Goal: Task Accomplishment & Management: Use online tool/utility

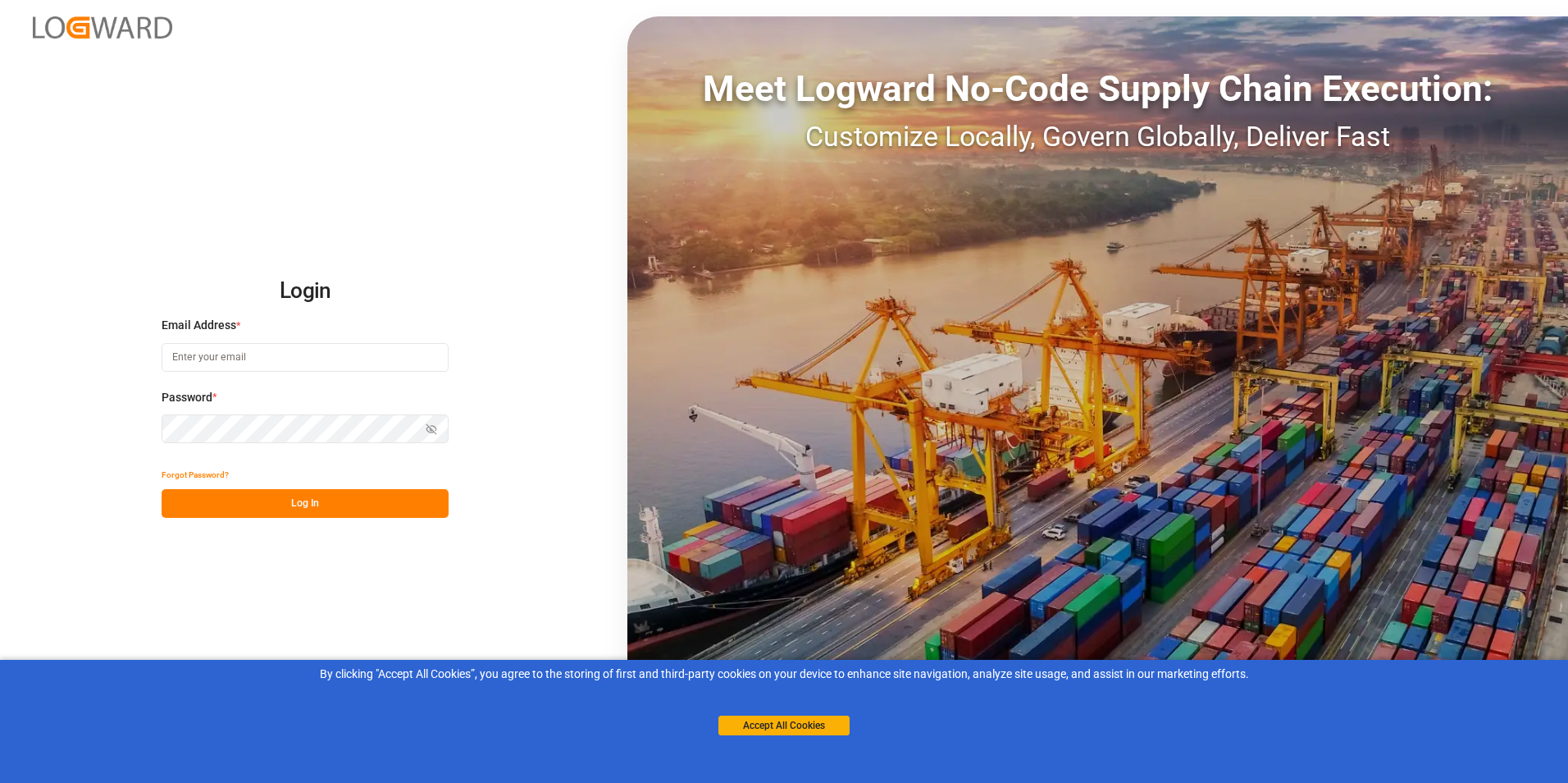
type input "[PERSON_NAME][EMAIL_ADDRESS][DOMAIN_NAME]"
click at [312, 502] on button "Log In" at bounding box center [304, 503] width 287 height 28
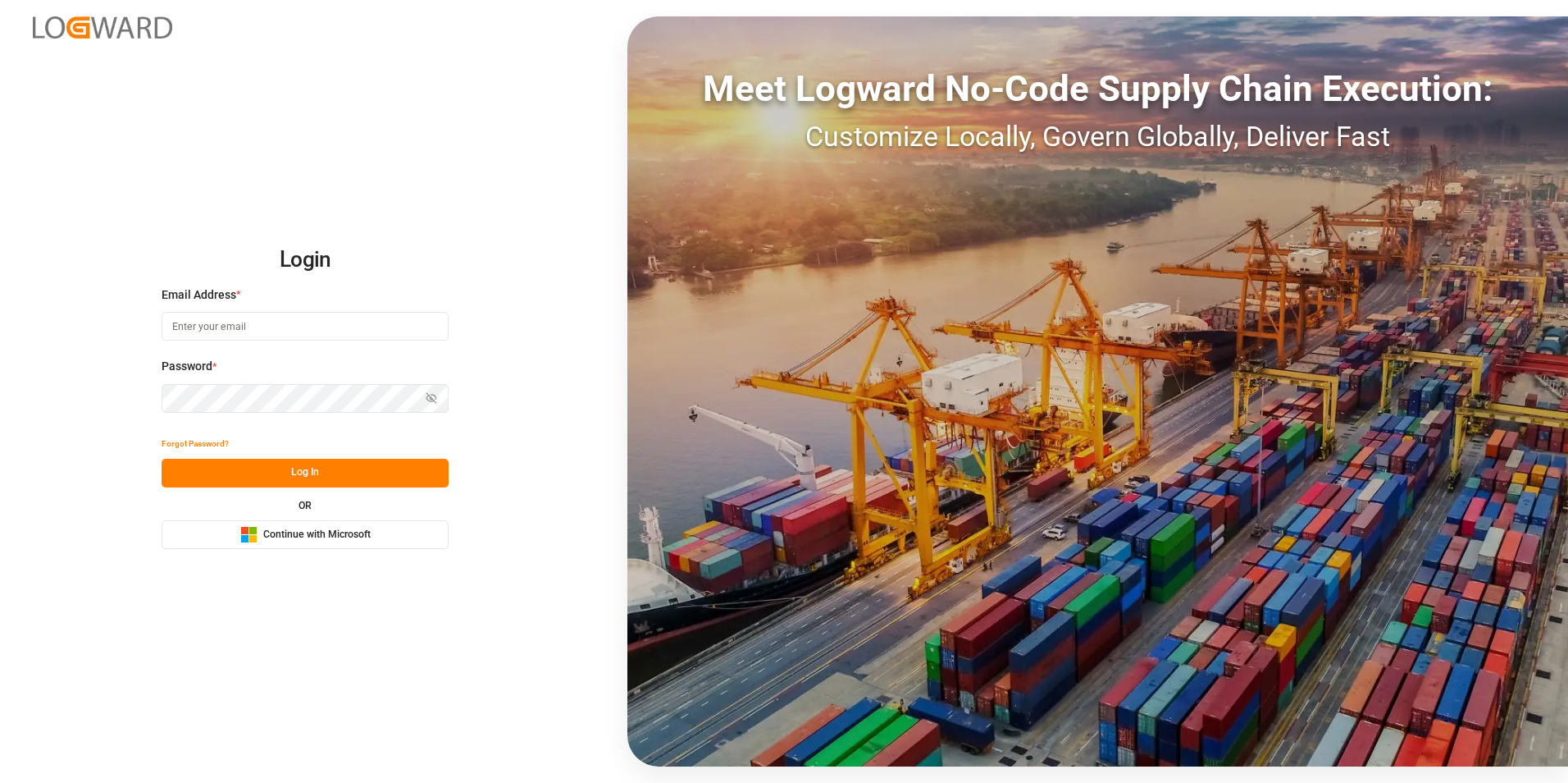
type input "[PERSON_NAME][EMAIL_ADDRESS][DOMAIN_NAME]"
click at [304, 476] on button "Log In" at bounding box center [304, 473] width 287 height 28
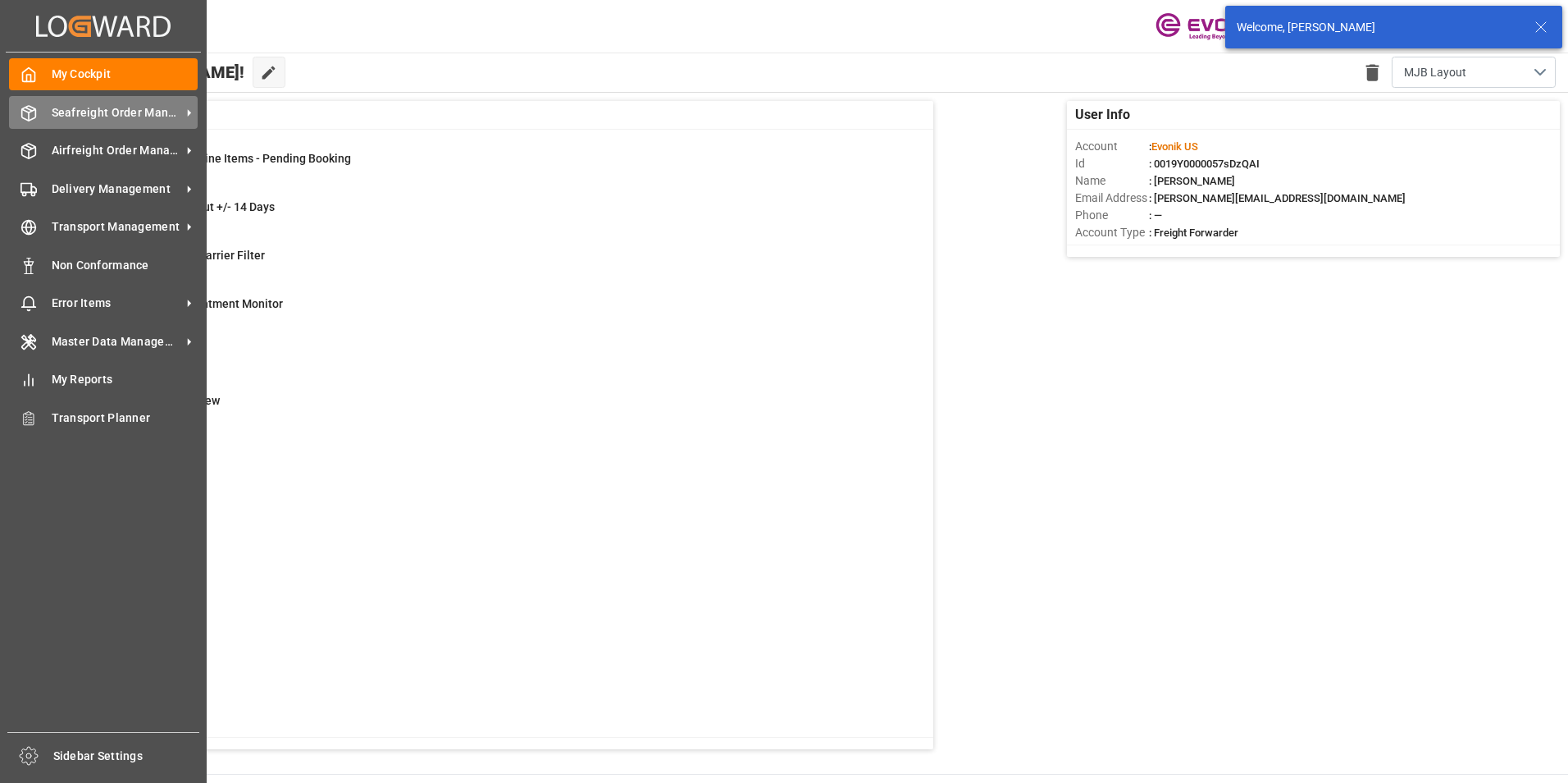
click at [30, 112] on polyline at bounding box center [28, 110] width 13 height 3
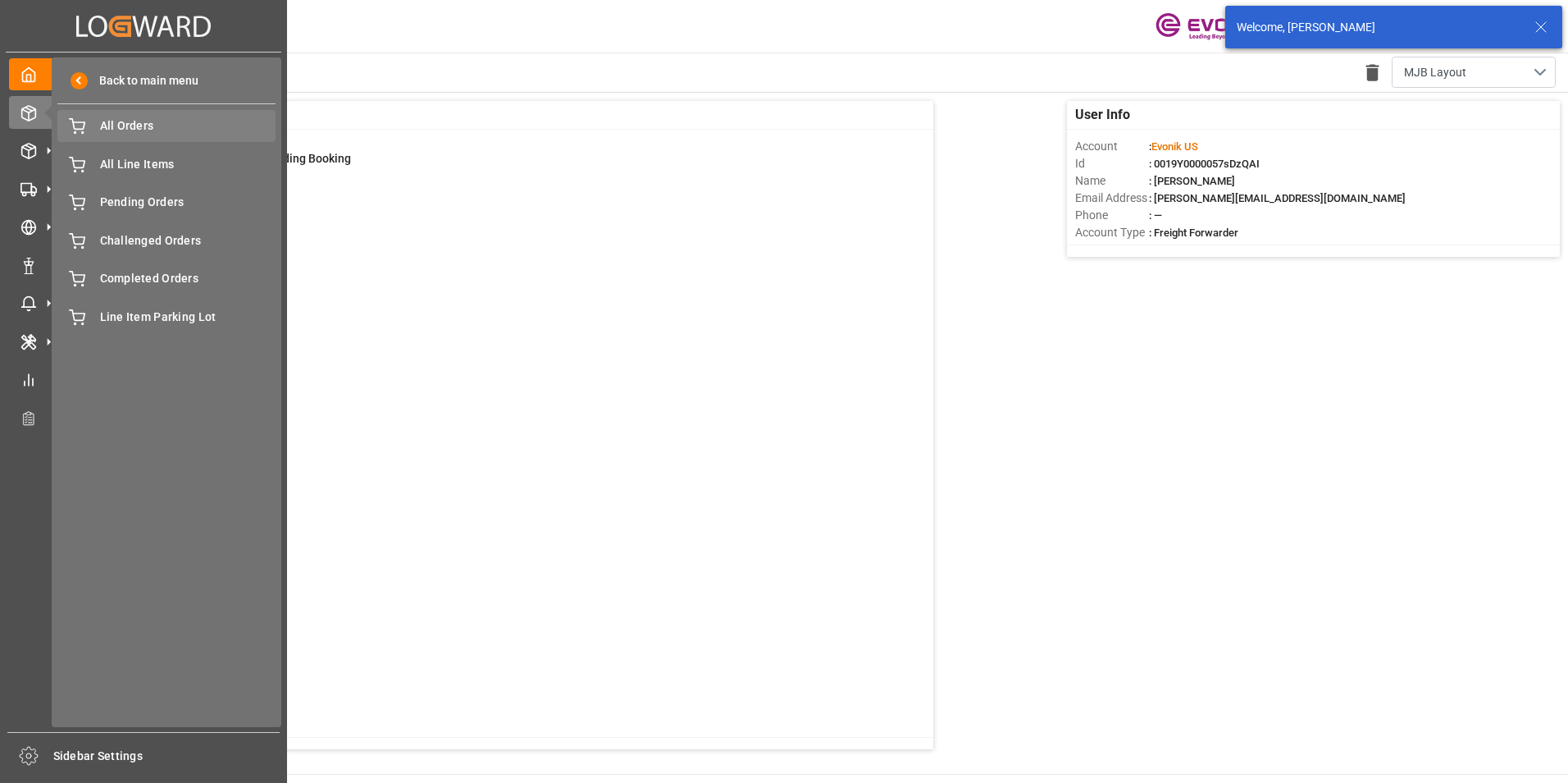
click at [132, 126] on span "All Orders" at bounding box center [189, 126] width 176 height 17
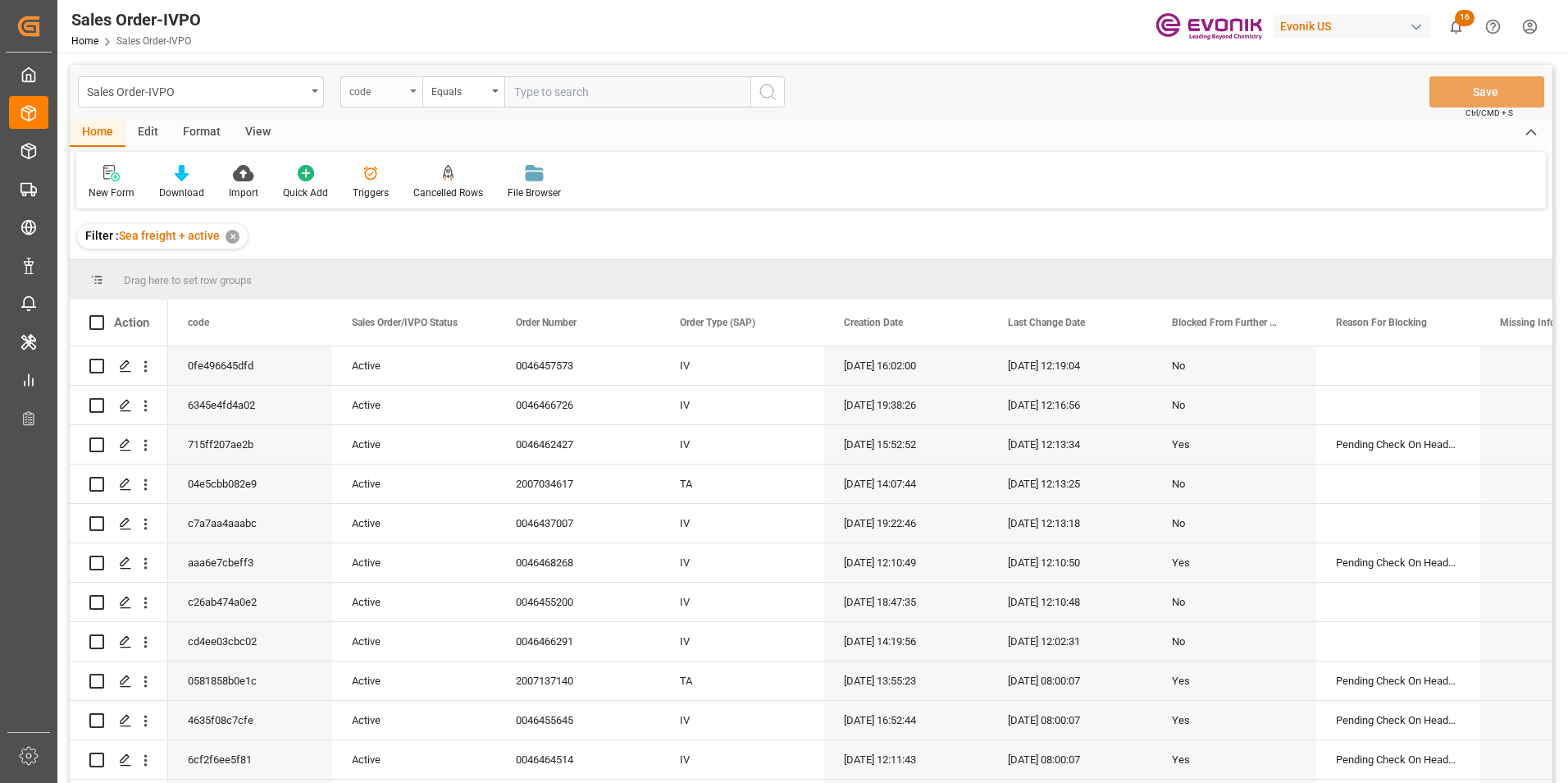
click at [416, 89] on icon "open menu" at bounding box center [413, 90] width 7 height 3
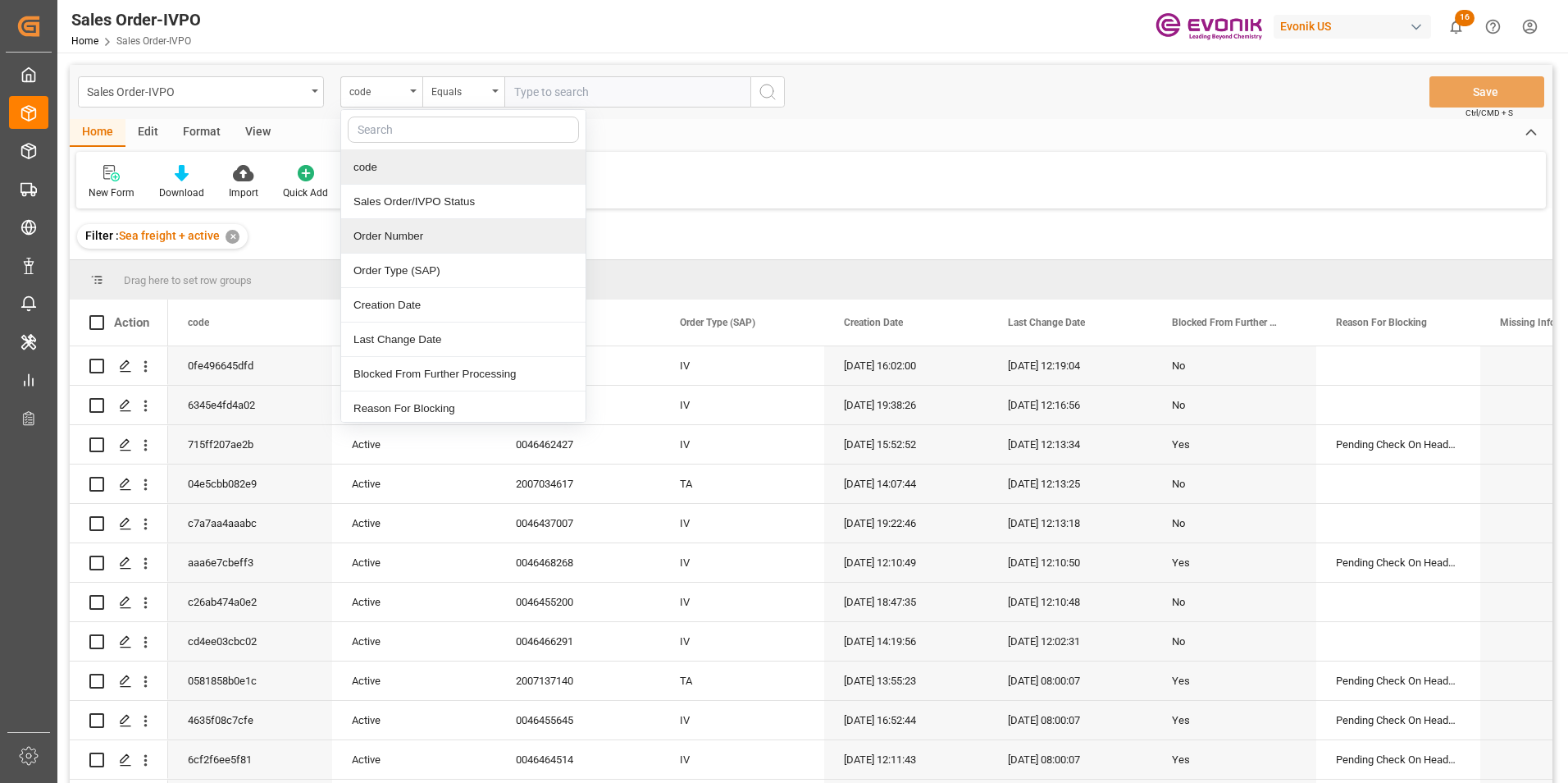
click at [402, 241] on div "Order Number" at bounding box center [463, 236] width 244 height 34
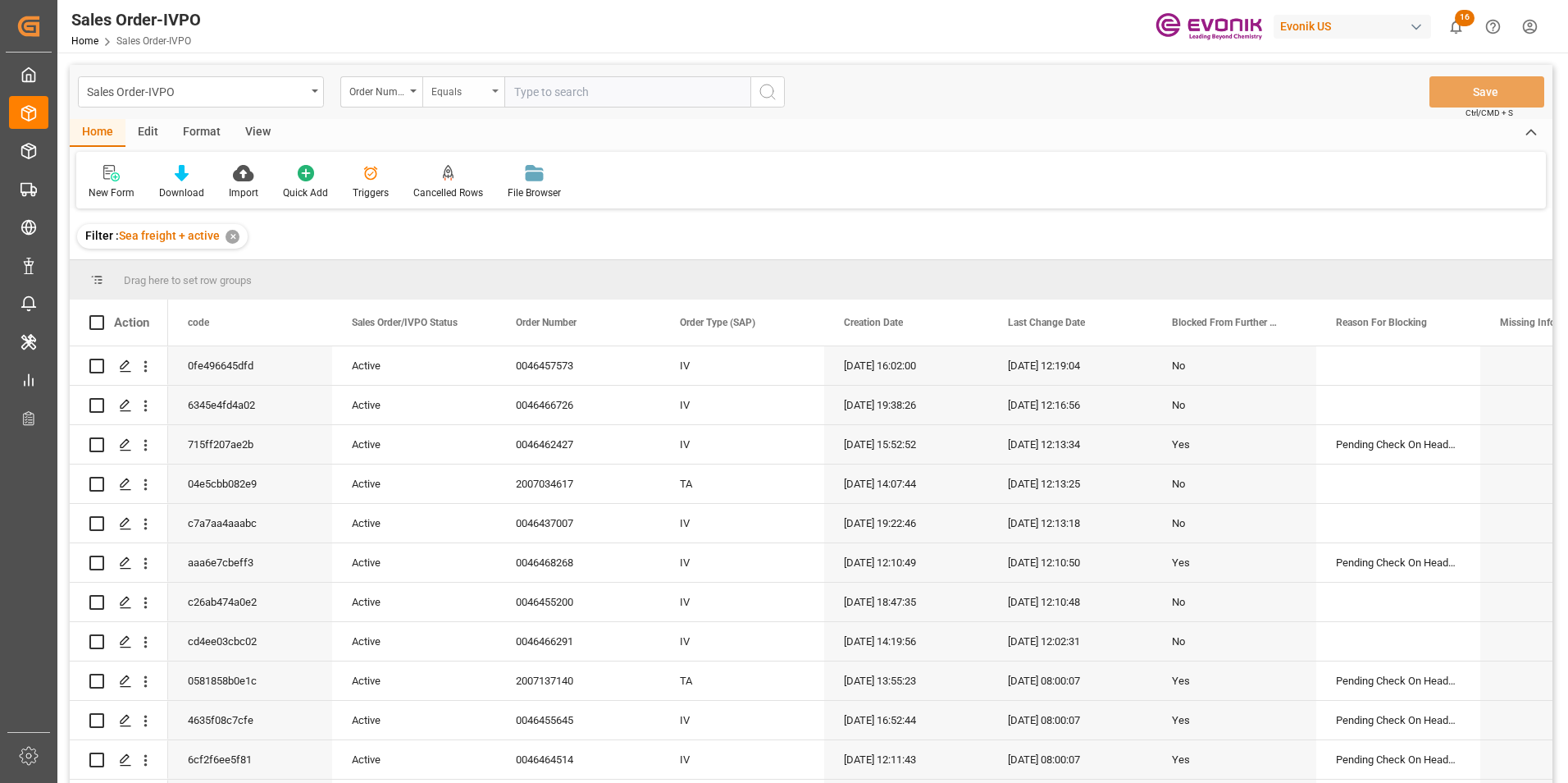
click at [494, 85] on div "Equals" at bounding box center [463, 91] width 82 height 31
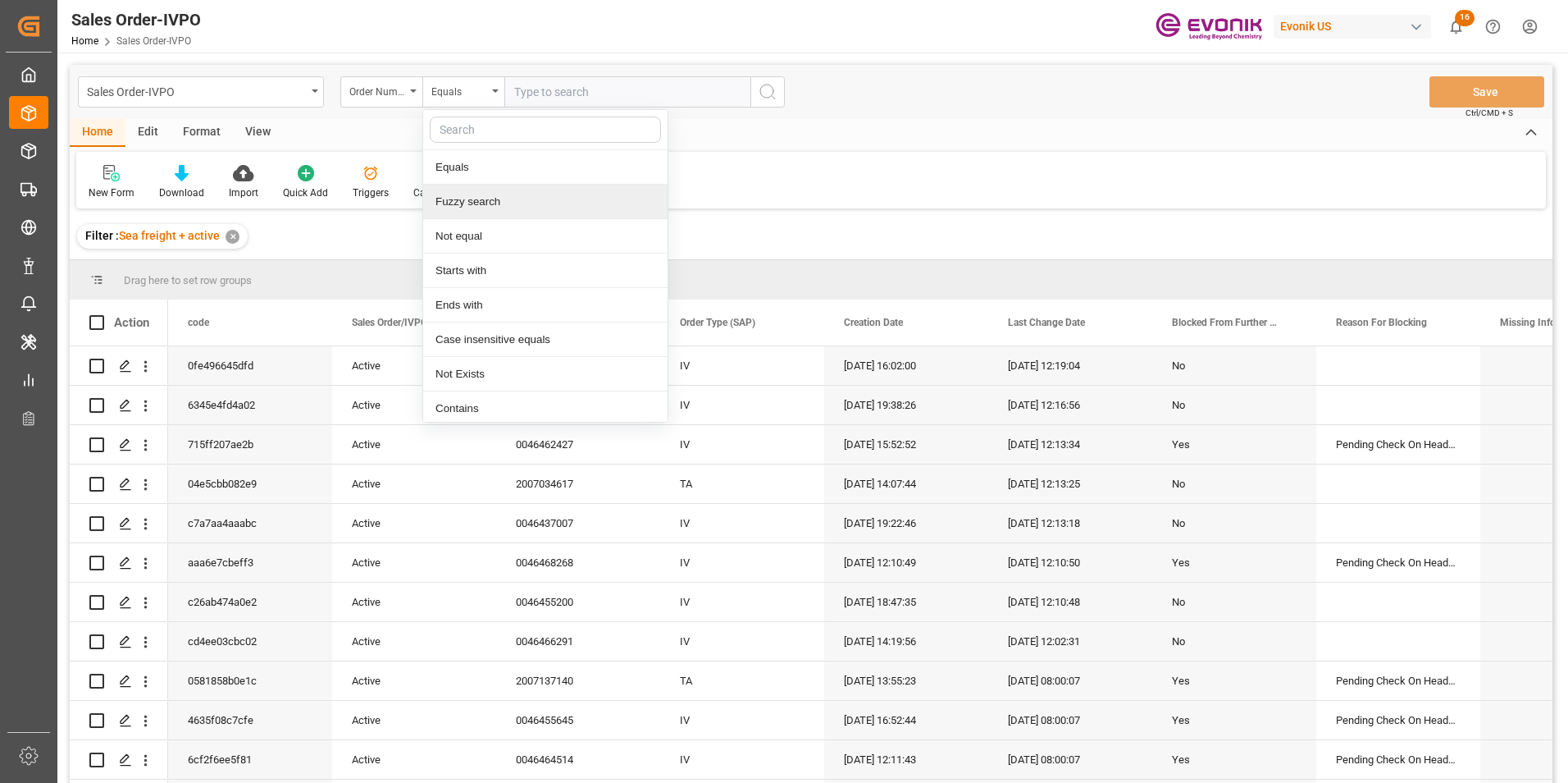
drag, startPoint x: 472, startPoint y: 200, endPoint x: 574, endPoint y: 105, distance: 139.4
click at [474, 197] on div "Fuzzy search" at bounding box center [546, 202] width 244 height 34
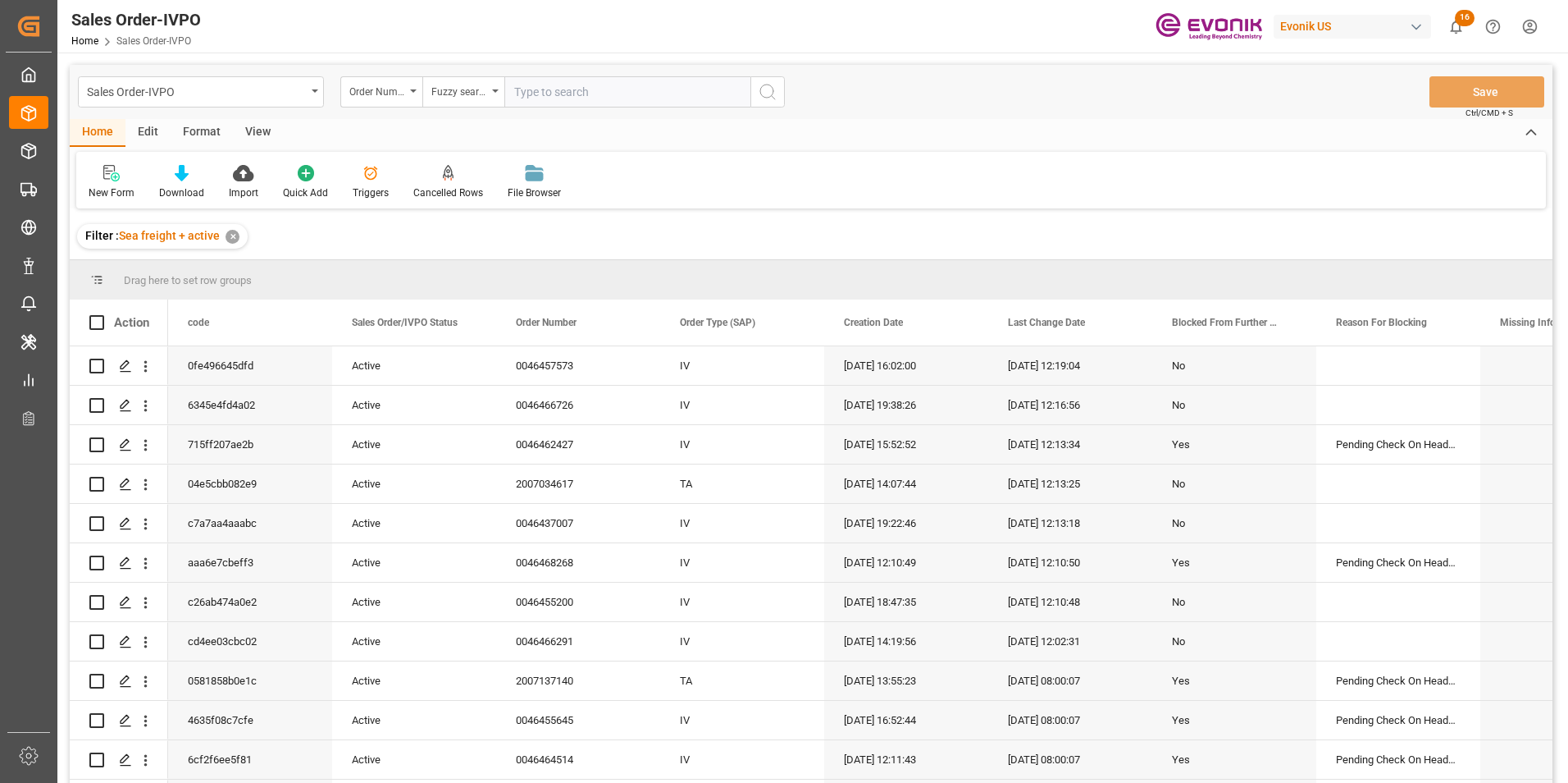
click at [576, 92] on input "text" at bounding box center [627, 91] width 246 height 31
paste input "46450921"
type input "46450921"
click at [766, 88] on icon "search button" at bounding box center [767, 92] width 20 height 20
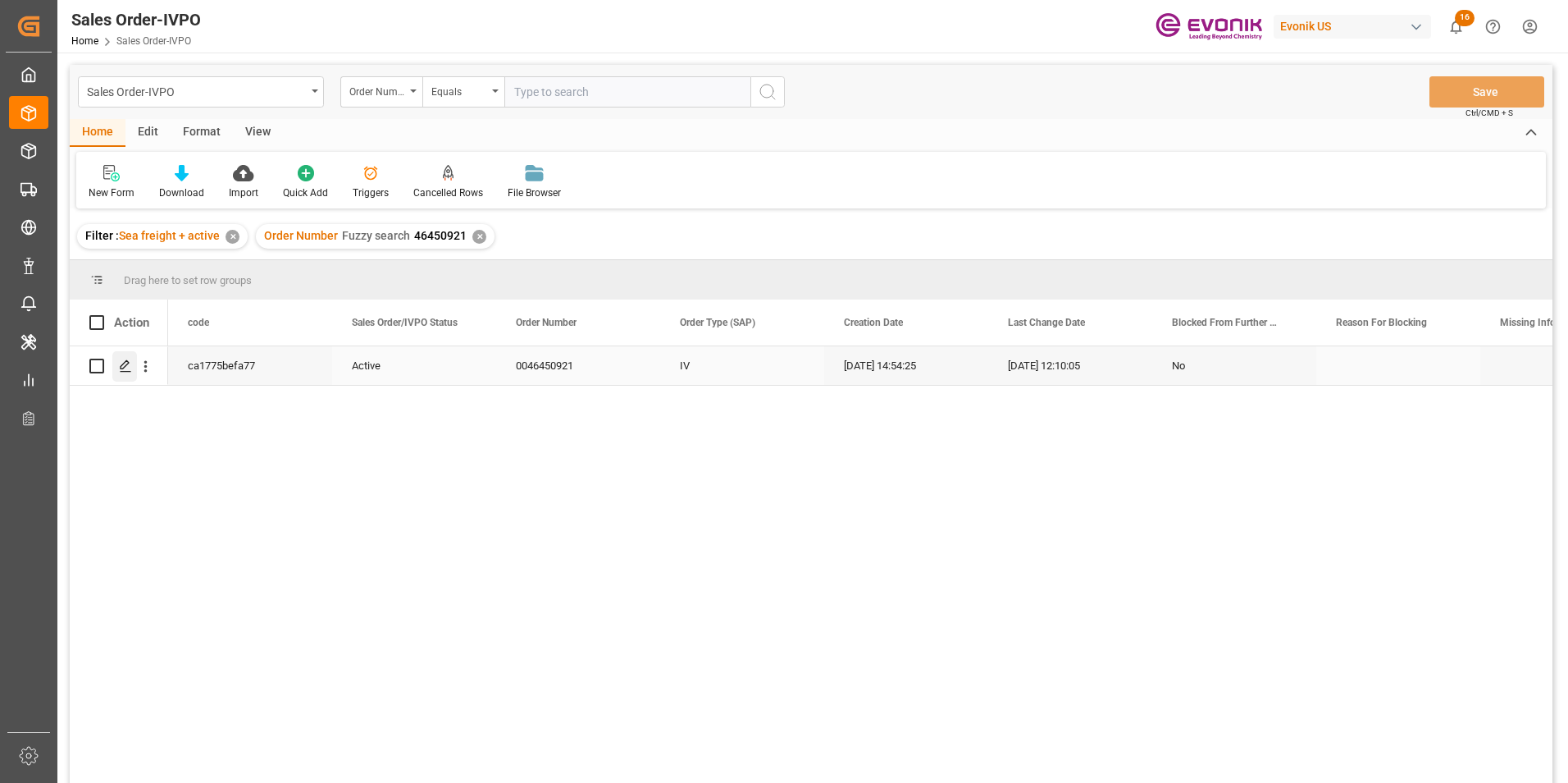
click at [122, 363] on icon "Press SPACE to select this row." at bounding box center [125, 366] width 13 height 13
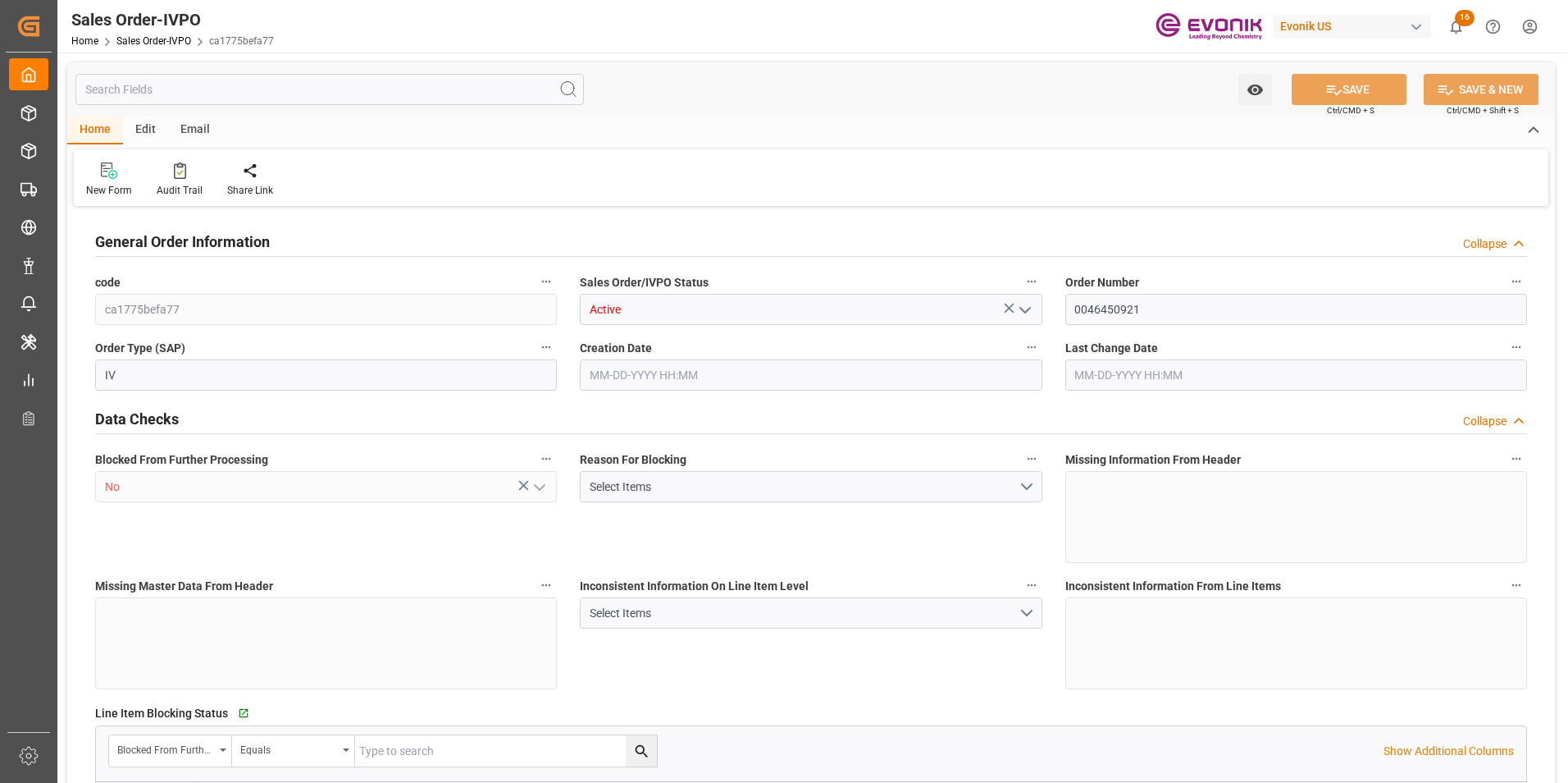
type input "JPNGO"
type input "[EMAIL_ADDRESS] : +81 3-5323-7429Fax [PHONE_NUMBER]"
type input "0"
type input "1"
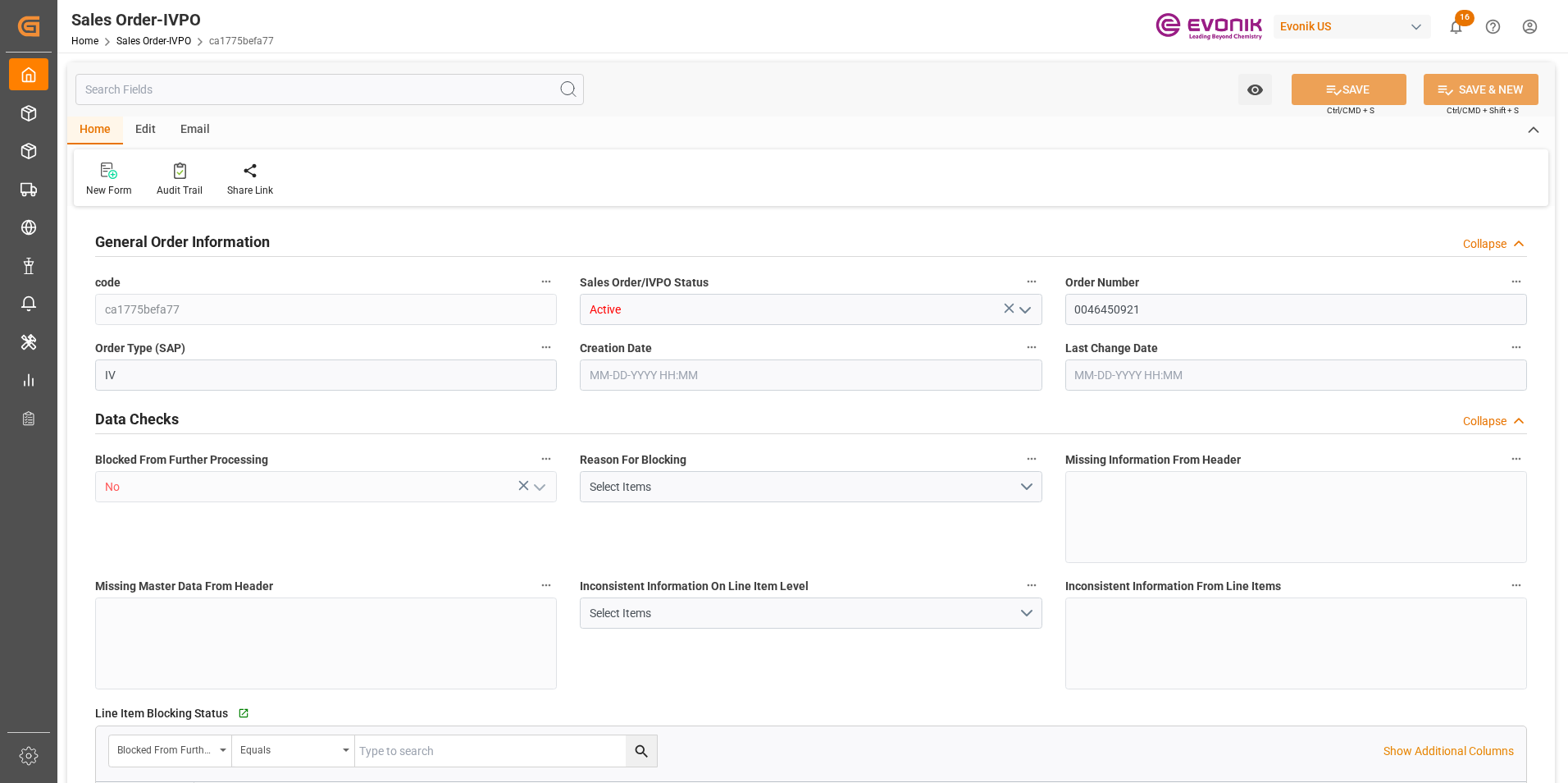
type input "1"
type input "16188"
type input "26.1529"
type input "17000"
type input "30"
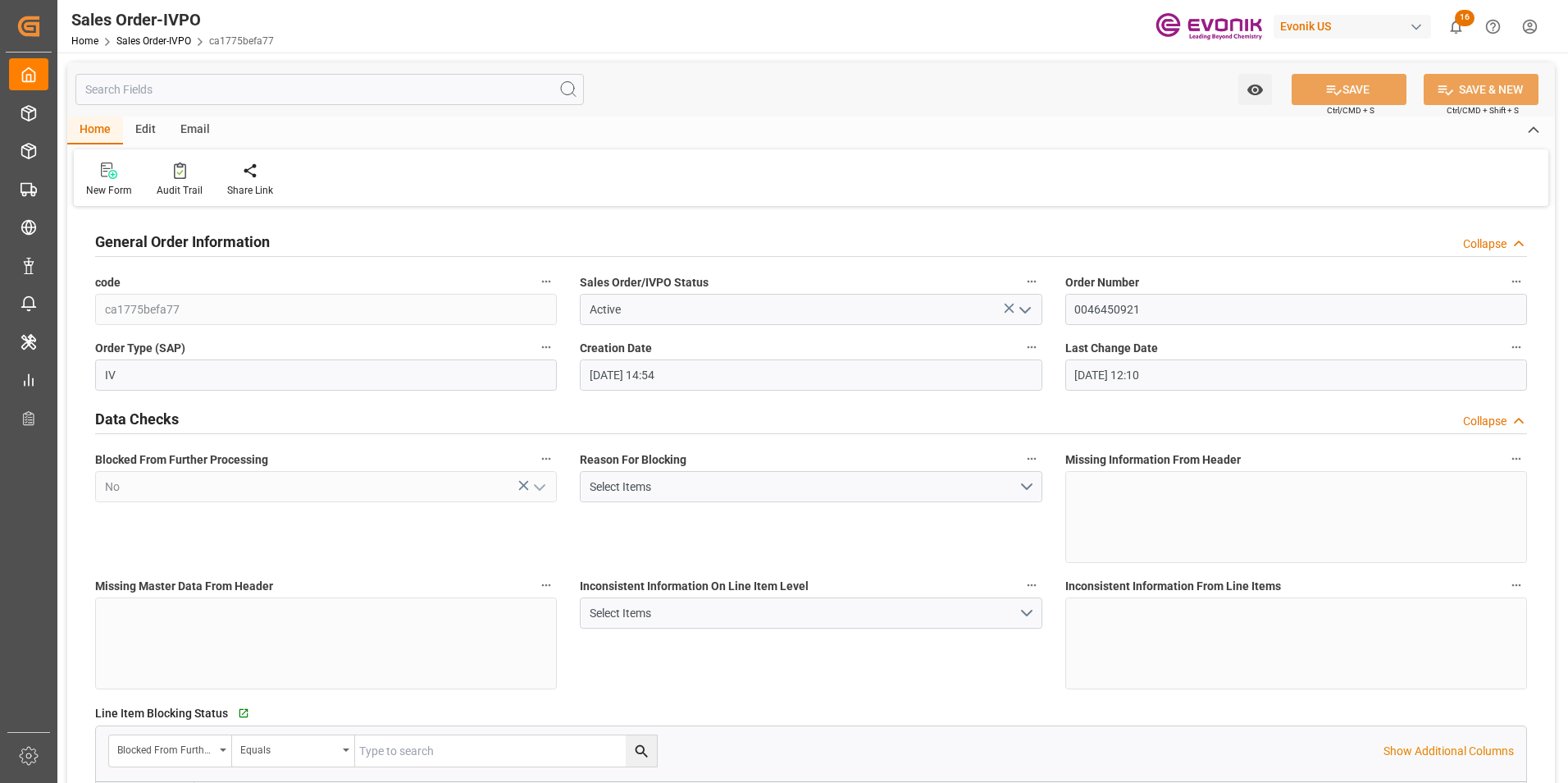
type input "[DATE] 14:54"
type input "[DATE] 12:10"
type input "[EMAIL_ADDRESS] : +81 3-5323-7429Fax [PHONE_NUMBER]"
click at [387, 175] on div at bounding box center [374, 170] width 82 height 17
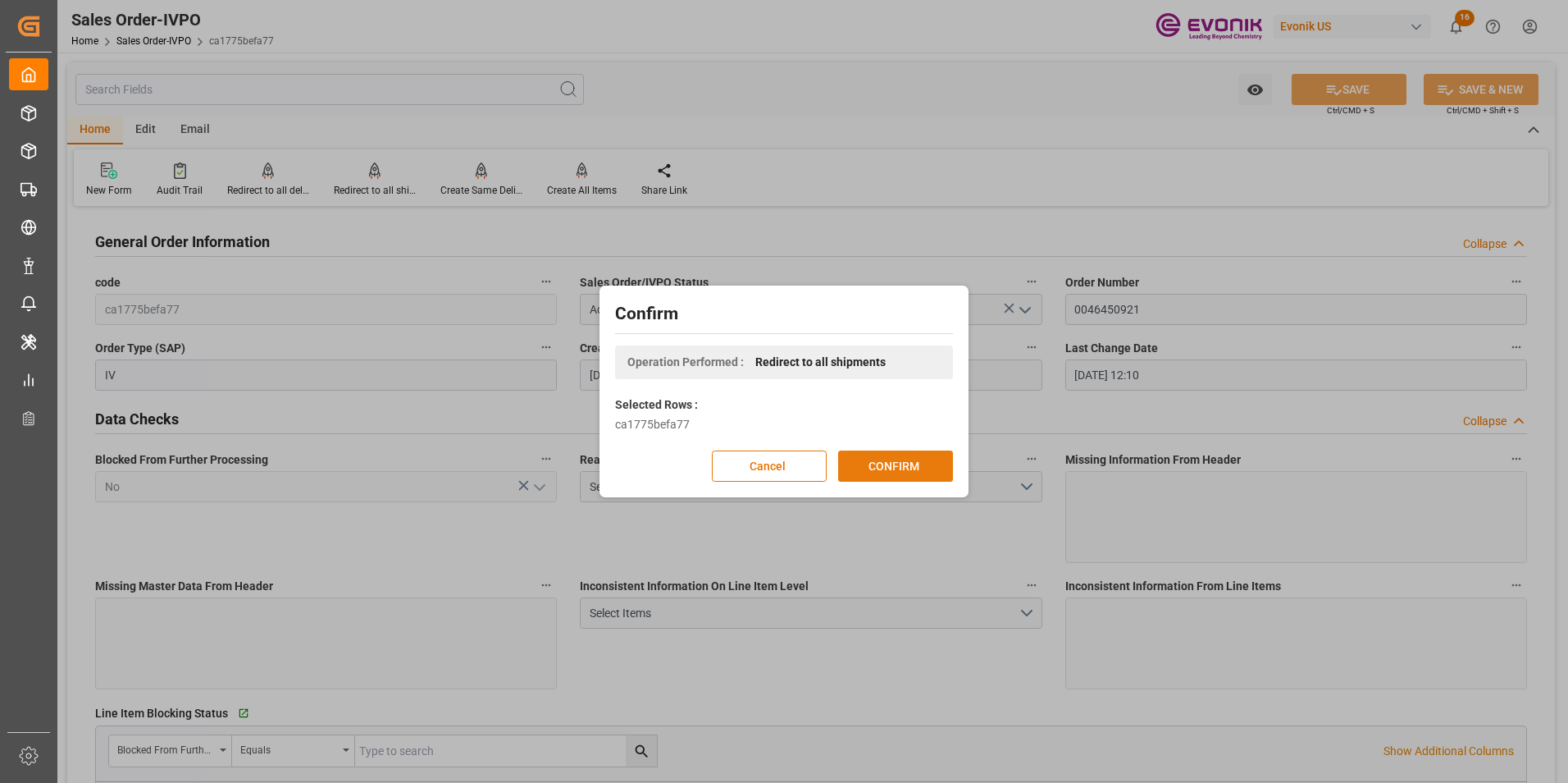
click at [892, 464] on button "CONFIRM" at bounding box center [894, 465] width 115 height 31
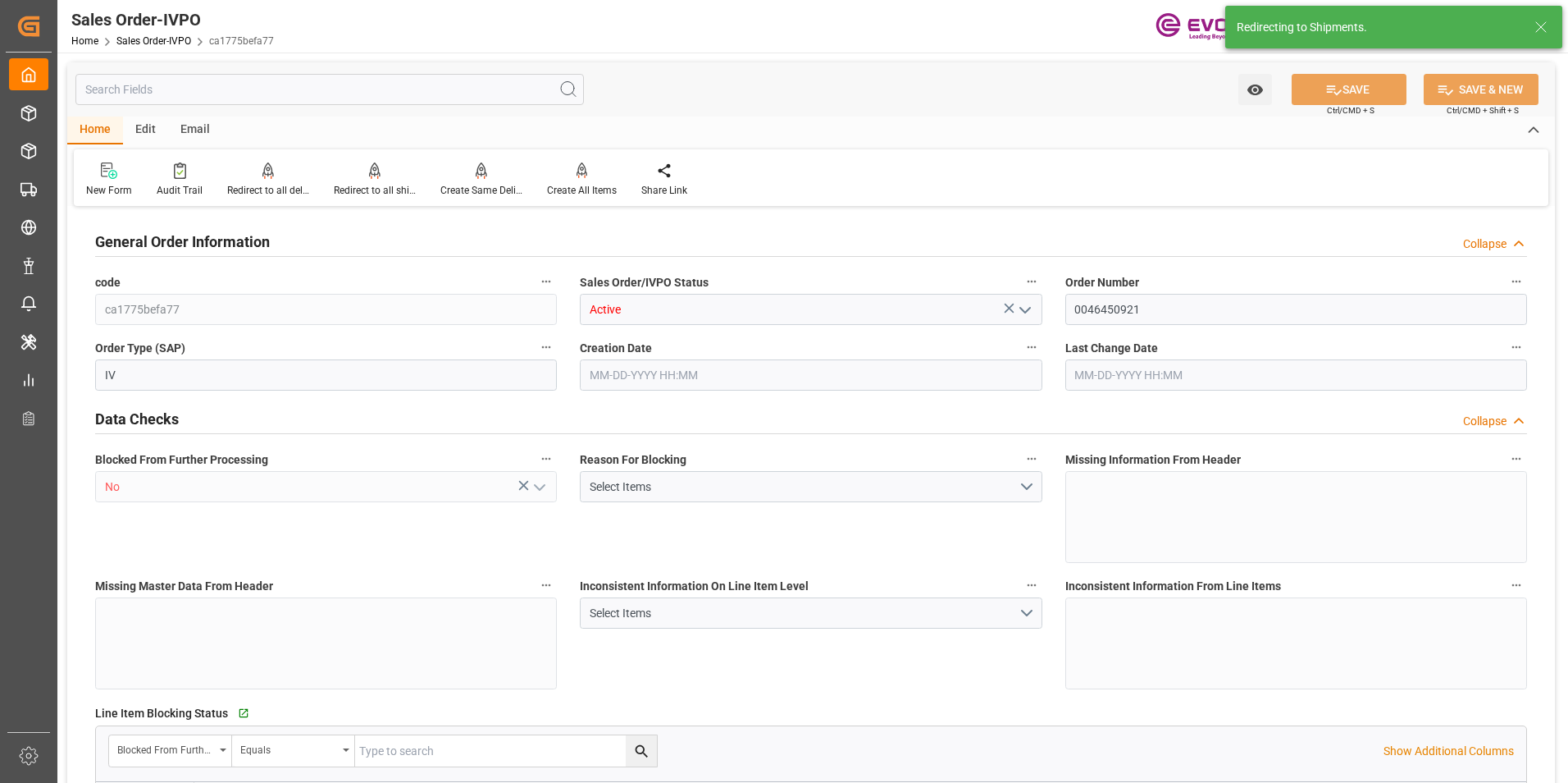
type input "JPNGO"
type input "[EMAIL_ADDRESS] : +81 3-5323-7429Fax [PHONE_NUMBER]"
type input "0"
type input "1"
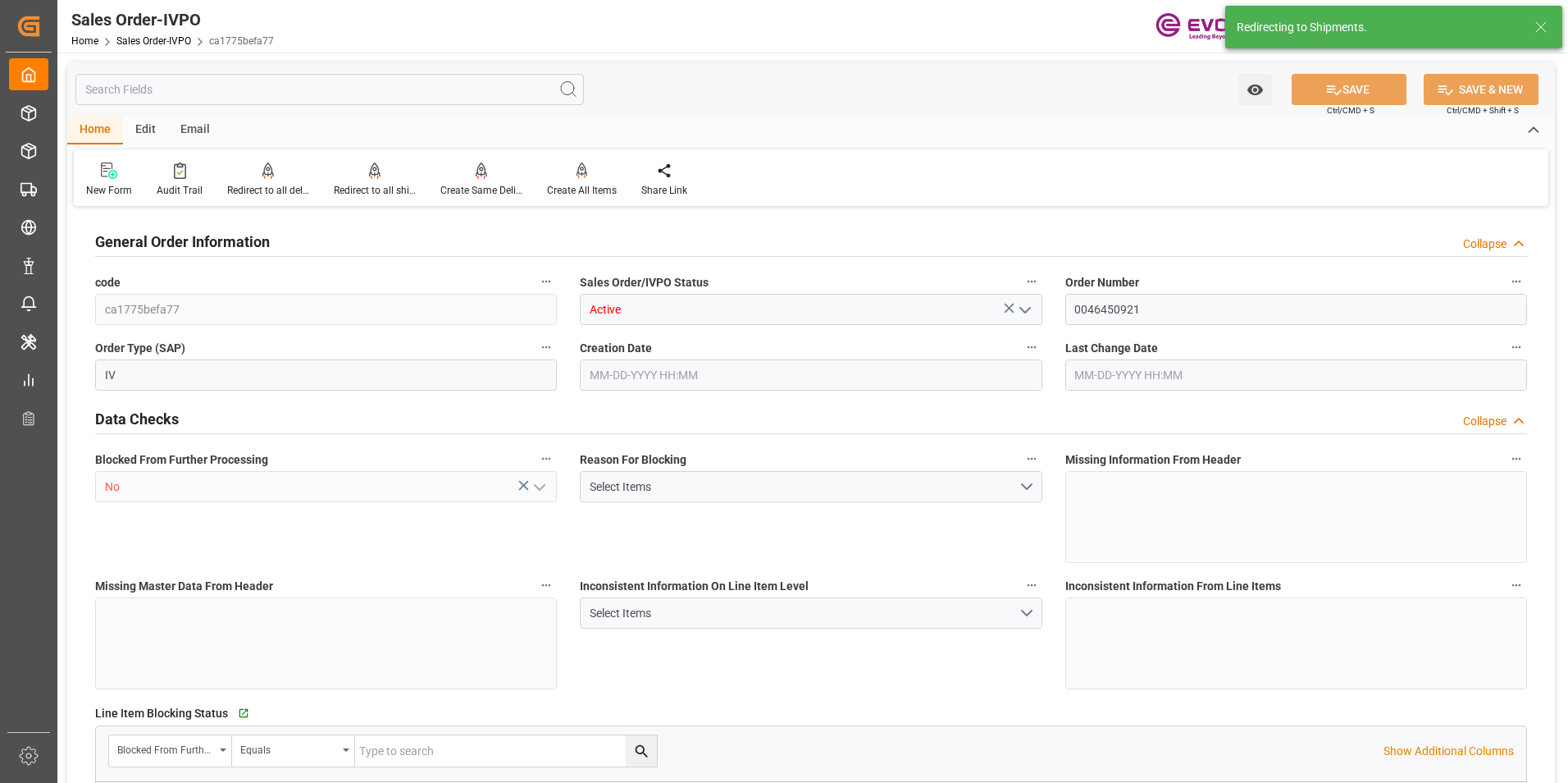
type input "1"
type input "16188"
type input "26.1529"
type input "17000"
type input "30"
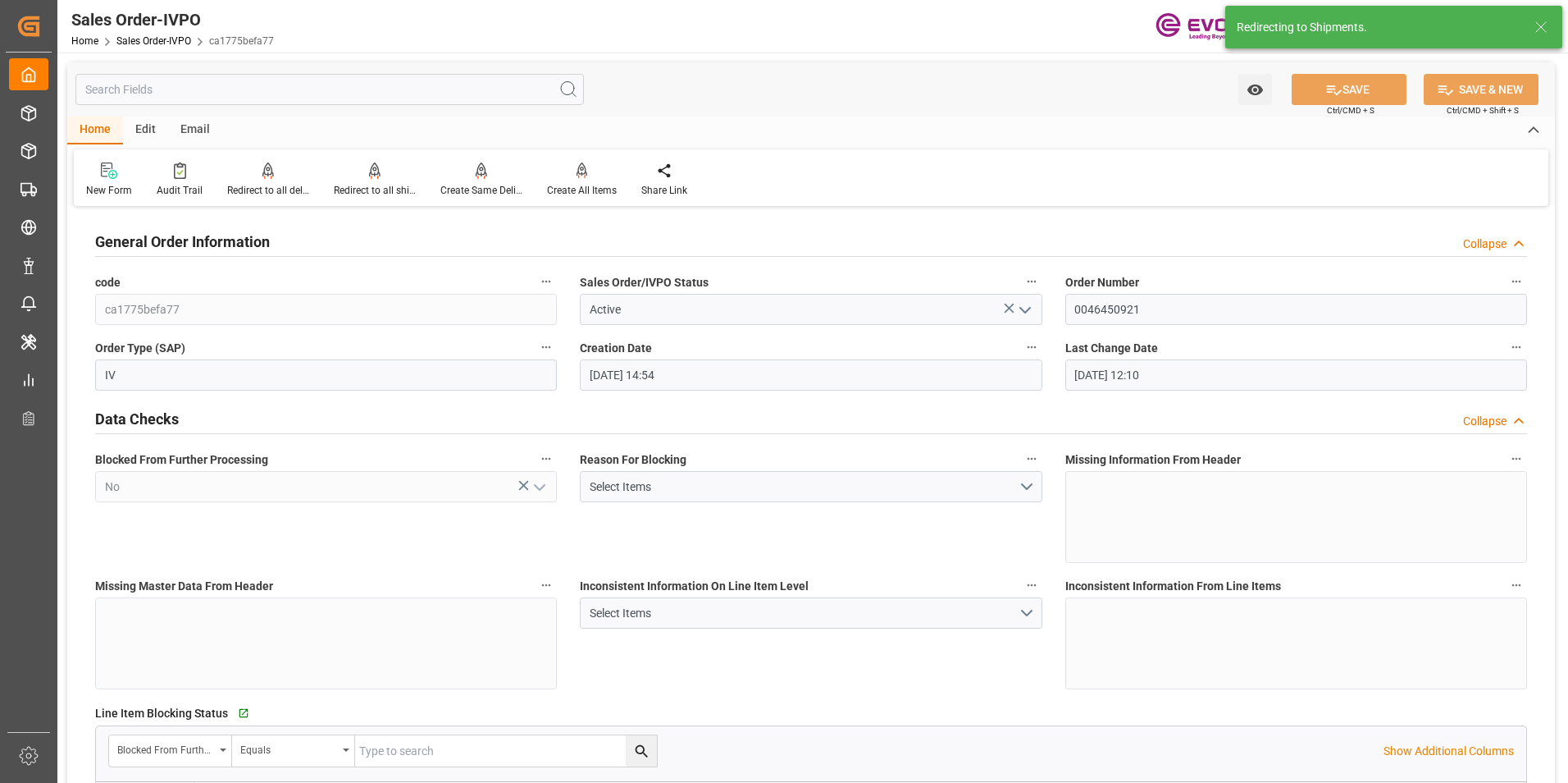
type input "[DATE] 14:54"
type input "[DATE] 12:10"
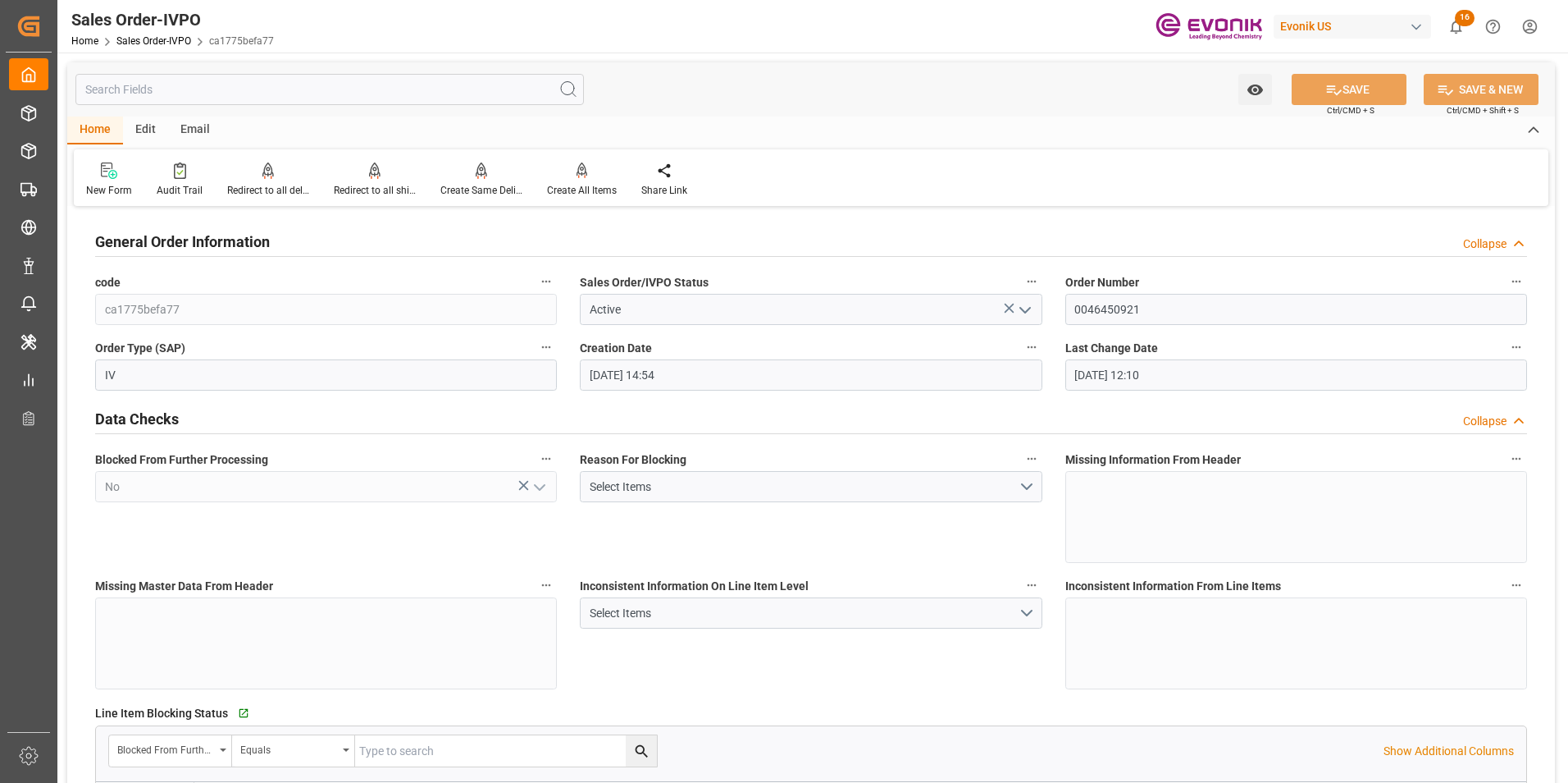
type input "[EMAIL_ADDRESS] : +81 3-5323-7429Fax [PHONE_NUMBER]"
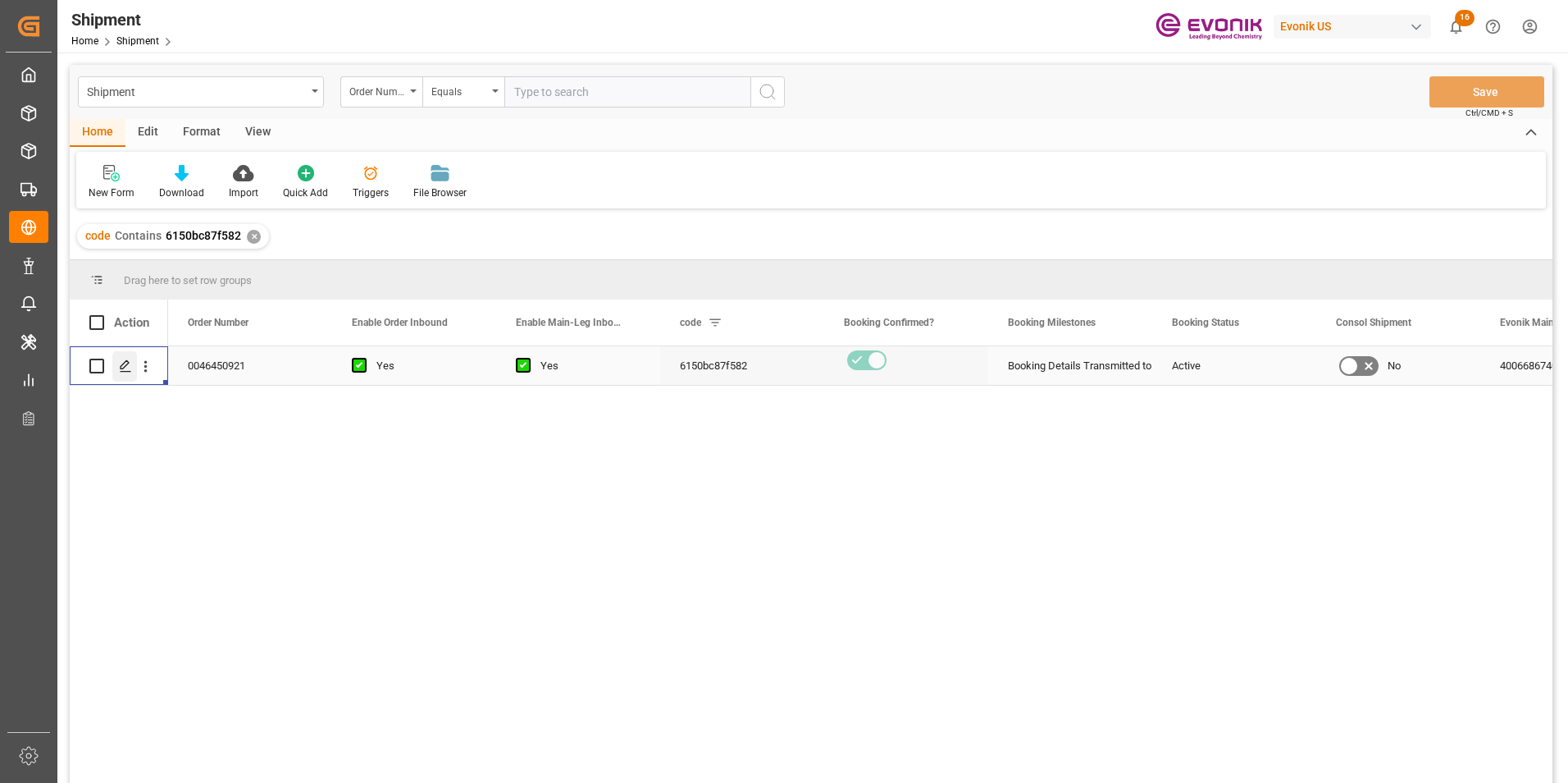
click at [124, 368] on polygon "Press SPACE to select this row." at bounding box center [124, 365] width 9 height 9
